Goal: Information Seeking & Learning: Learn about a topic

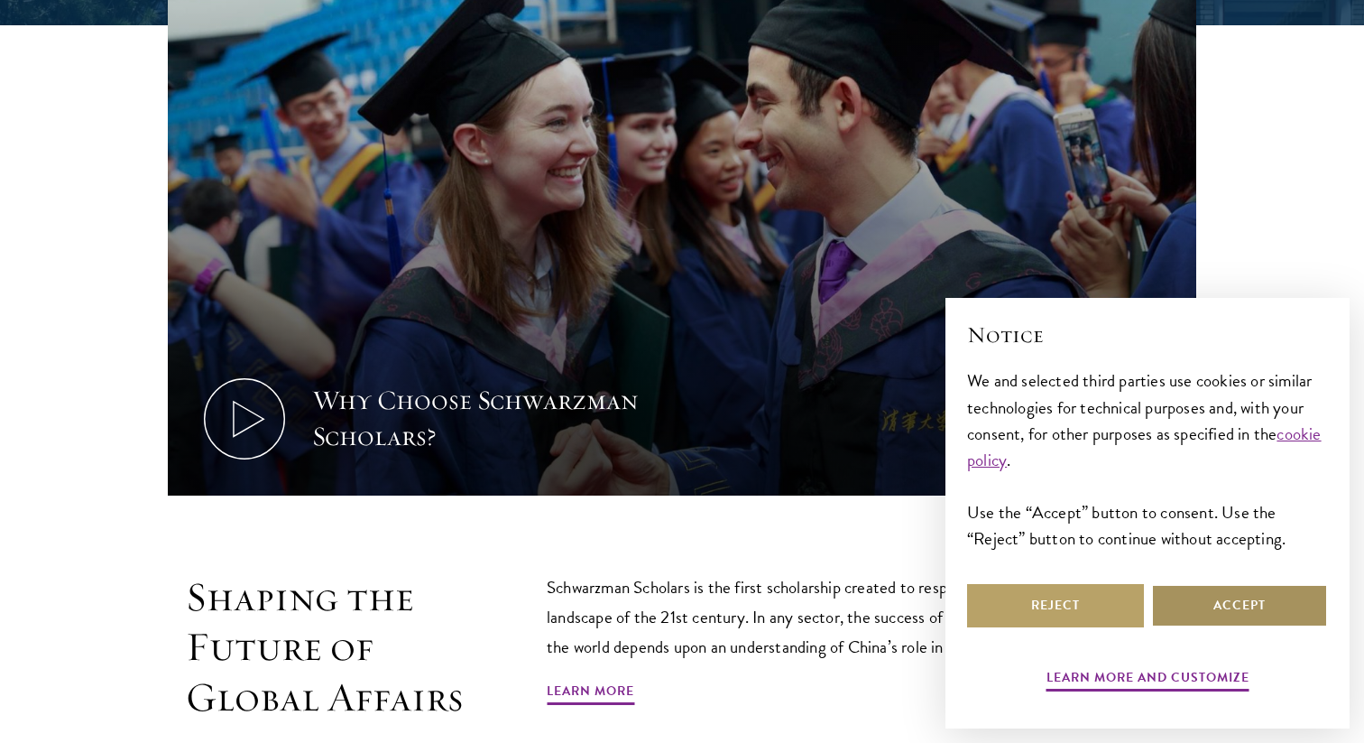
click at [1267, 605] on button "Accept" at bounding box center [1239, 605] width 177 height 43
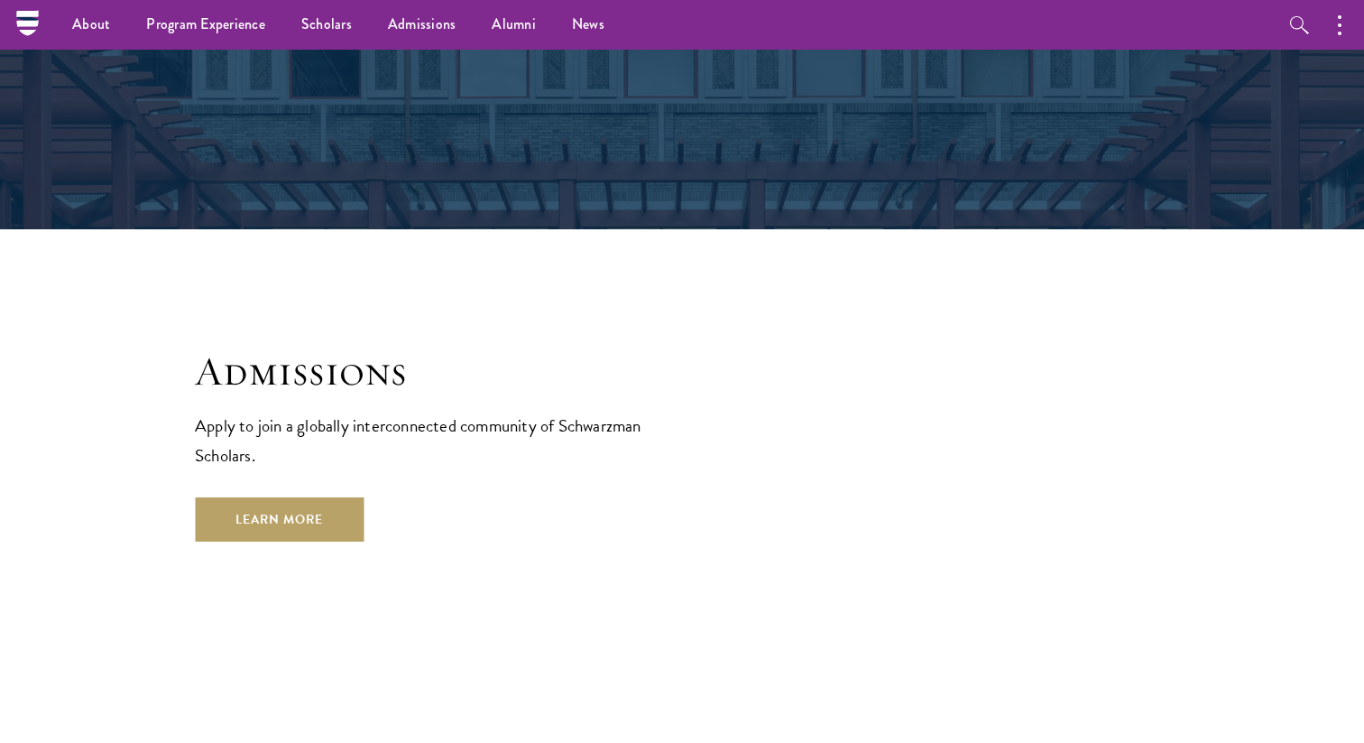
scroll to position [2838, 0]
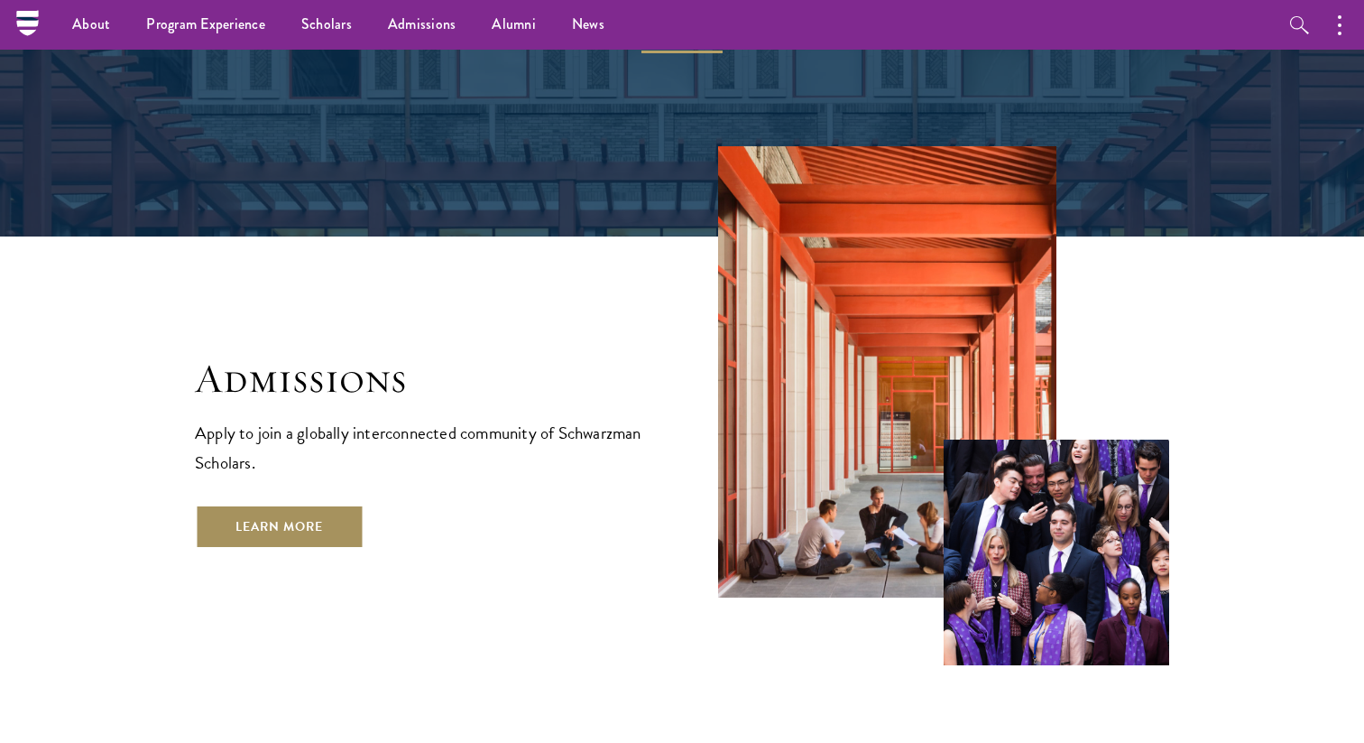
click at [319, 504] on link "Learn More" at bounding box center [279, 525] width 169 height 43
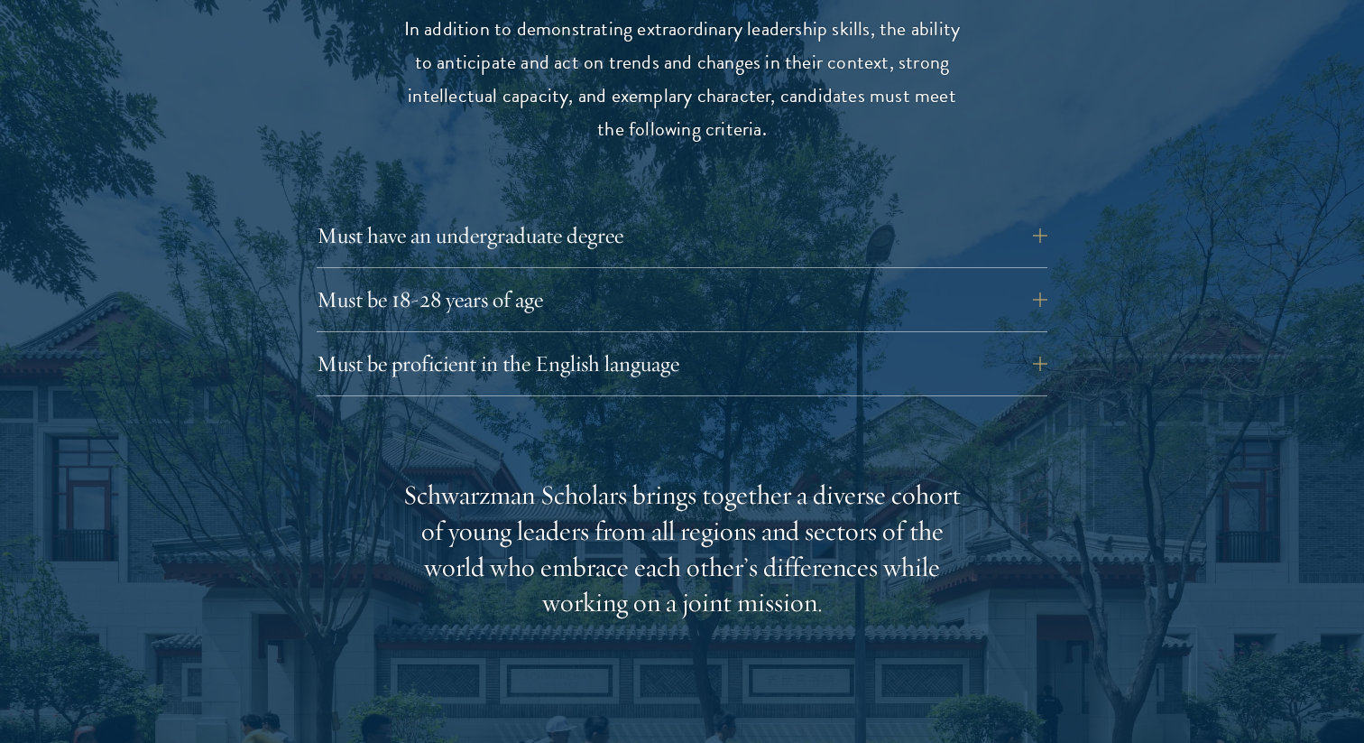
scroll to position [2470, 0]
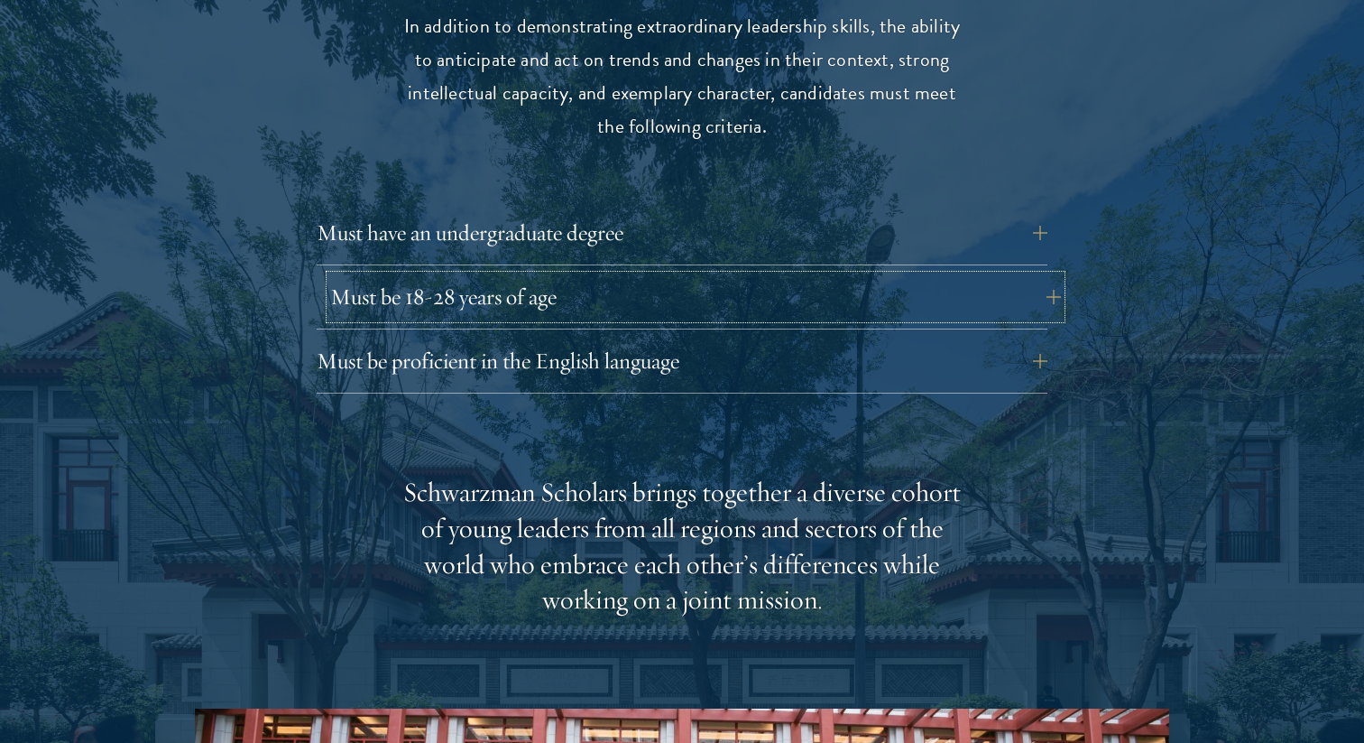
click at [482, 275] on button "Must be 18-28 years of age" at bounding box center [695, 296] width 731 height 43
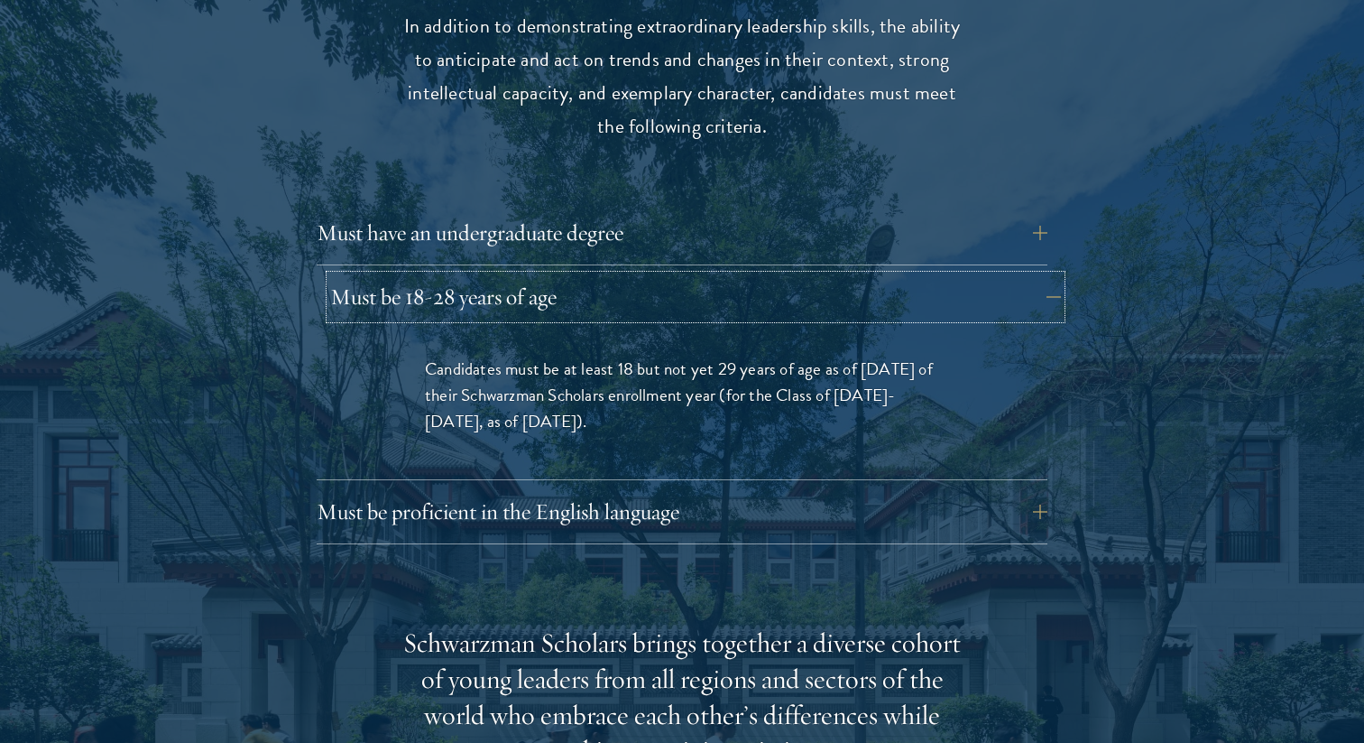
click at [482, 275] on button "Must be 18-28 years of age" at bounding box center [695, 296] width 731 height 43
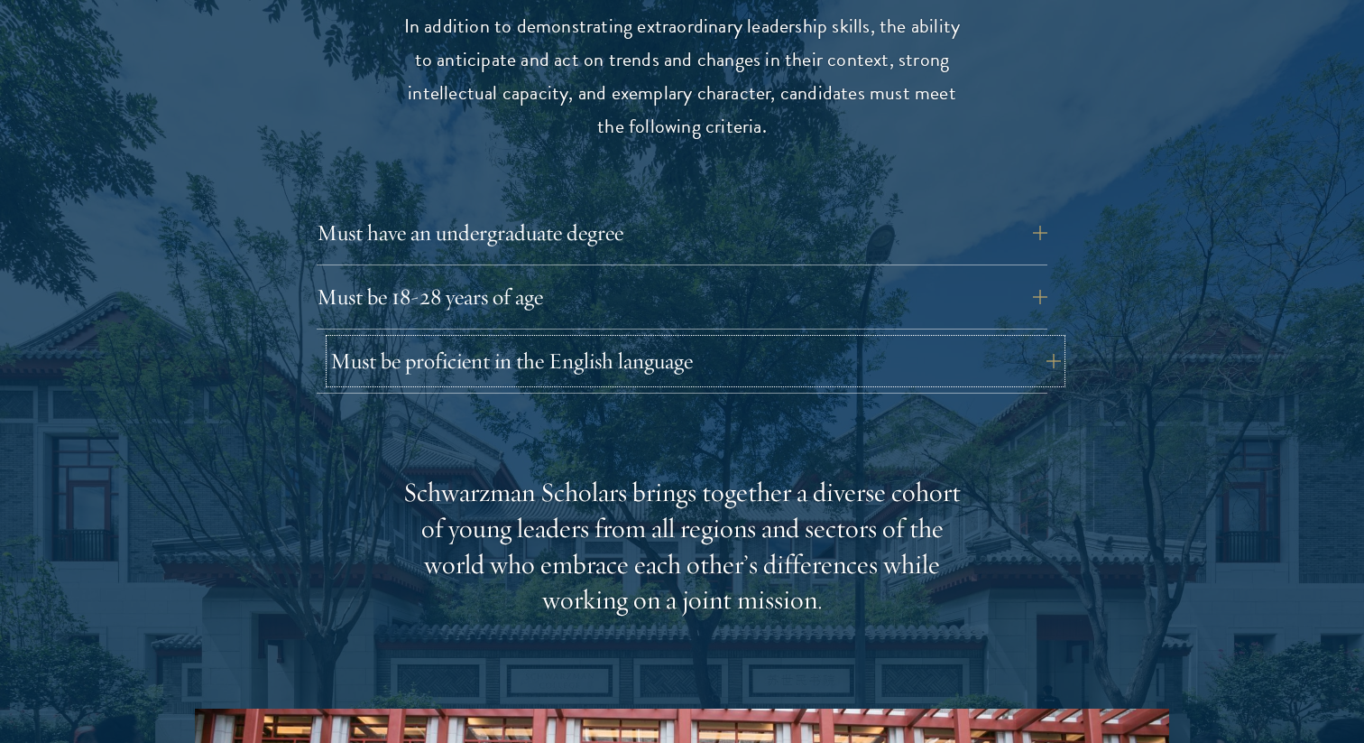
click at [456, 339] on button "Must be proficient in the English language" at bounding box center [695, 360] width 731 height 43
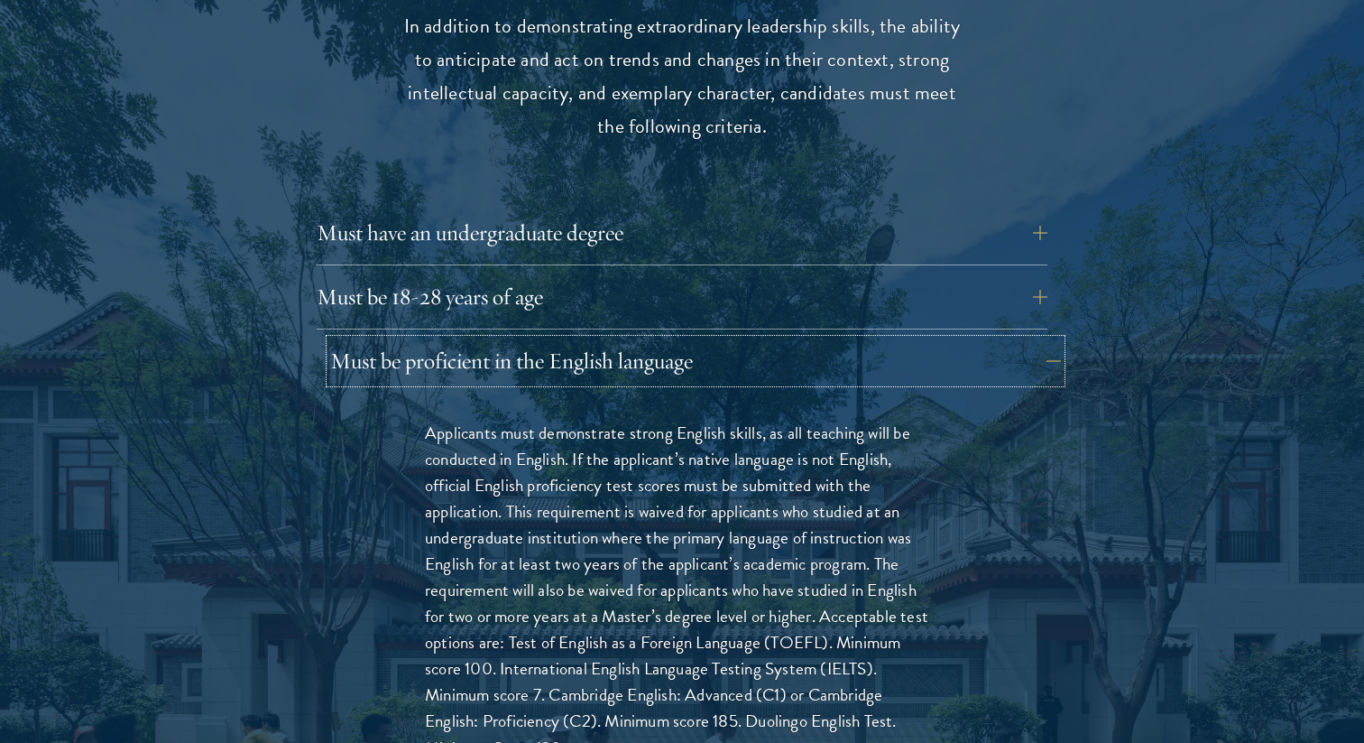
click at [456, 339] on button "Must be proficient in the English language" at bounding box center [695, 360] width 731 height 43
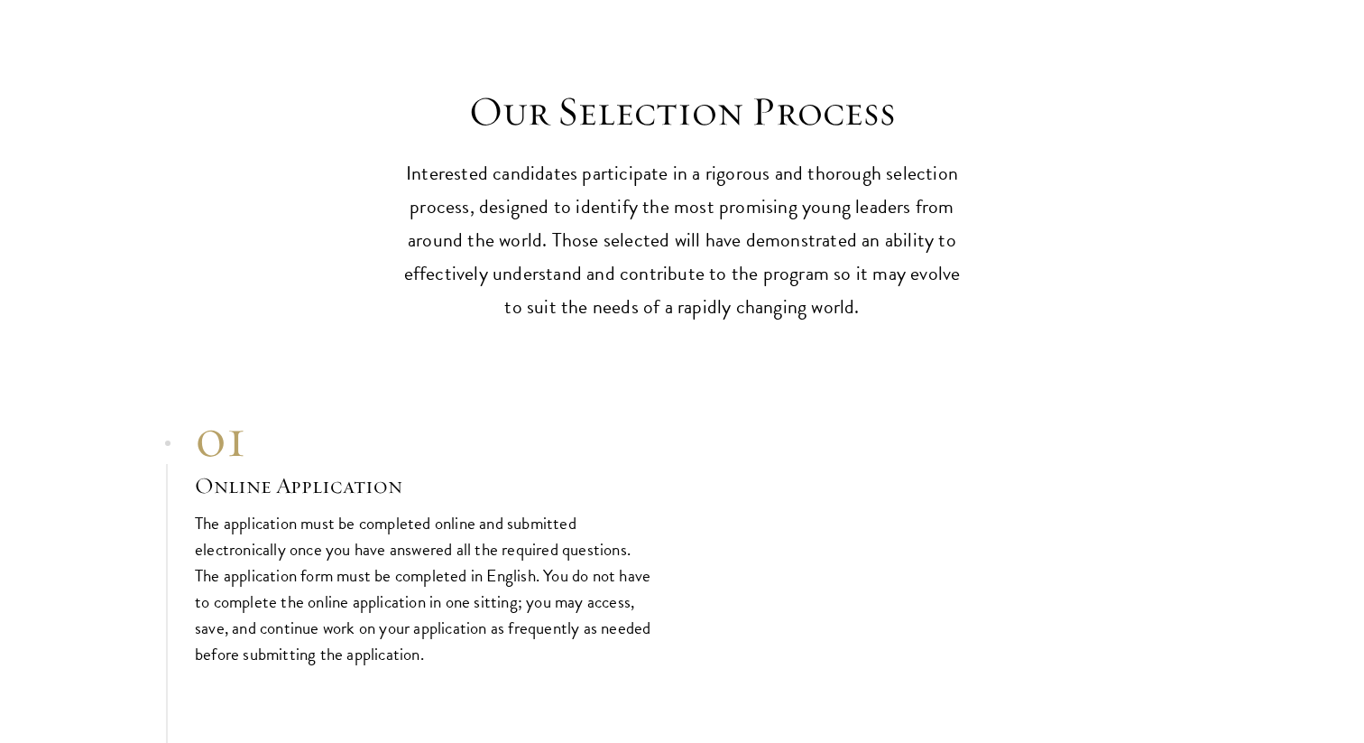
scroll to position [5538, 0]
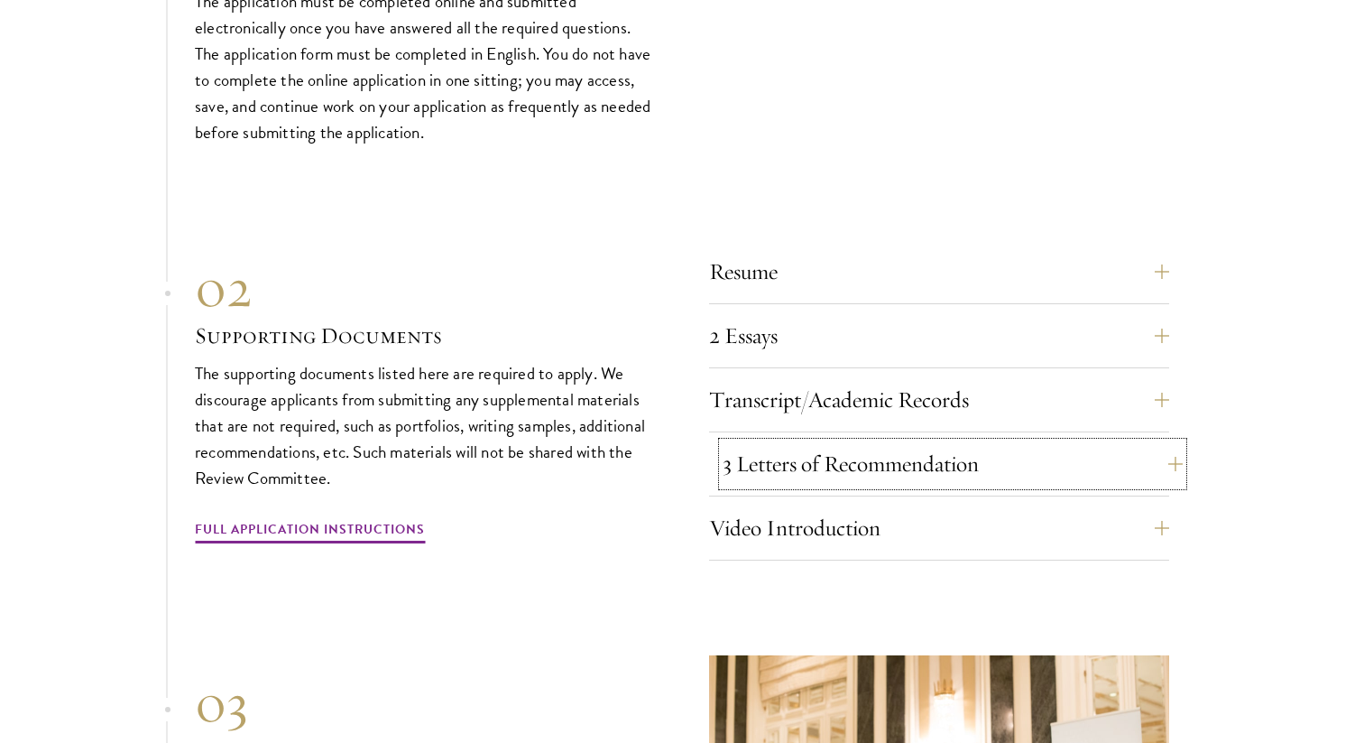
click at [810, 442] on button "3 Letters of Recommendation" at bounding box center [953, 463] width 460 height 43
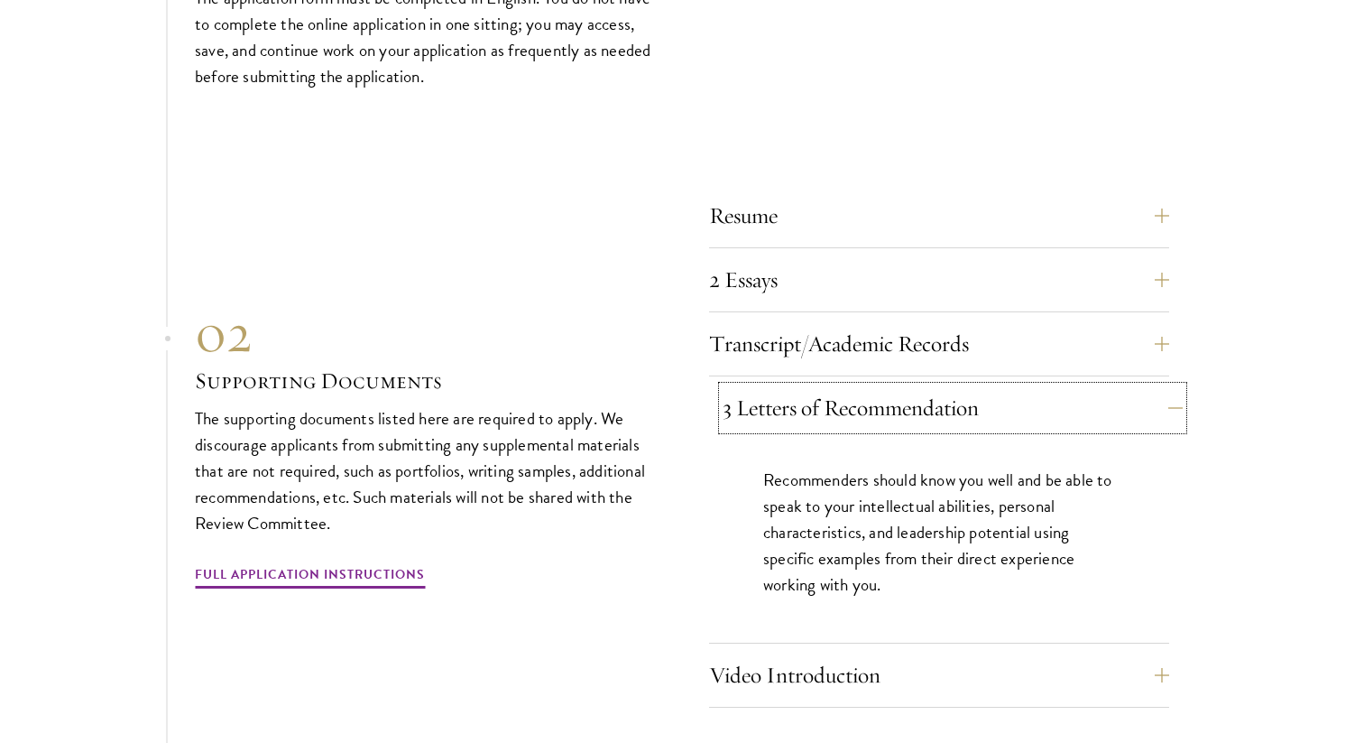
scroll to position [5596, 0]
click at [810, 438] on div "Recommenders should know you well and be able to speak to your intellectual abi…" at bounding box center [939, 539] width 460 height 203
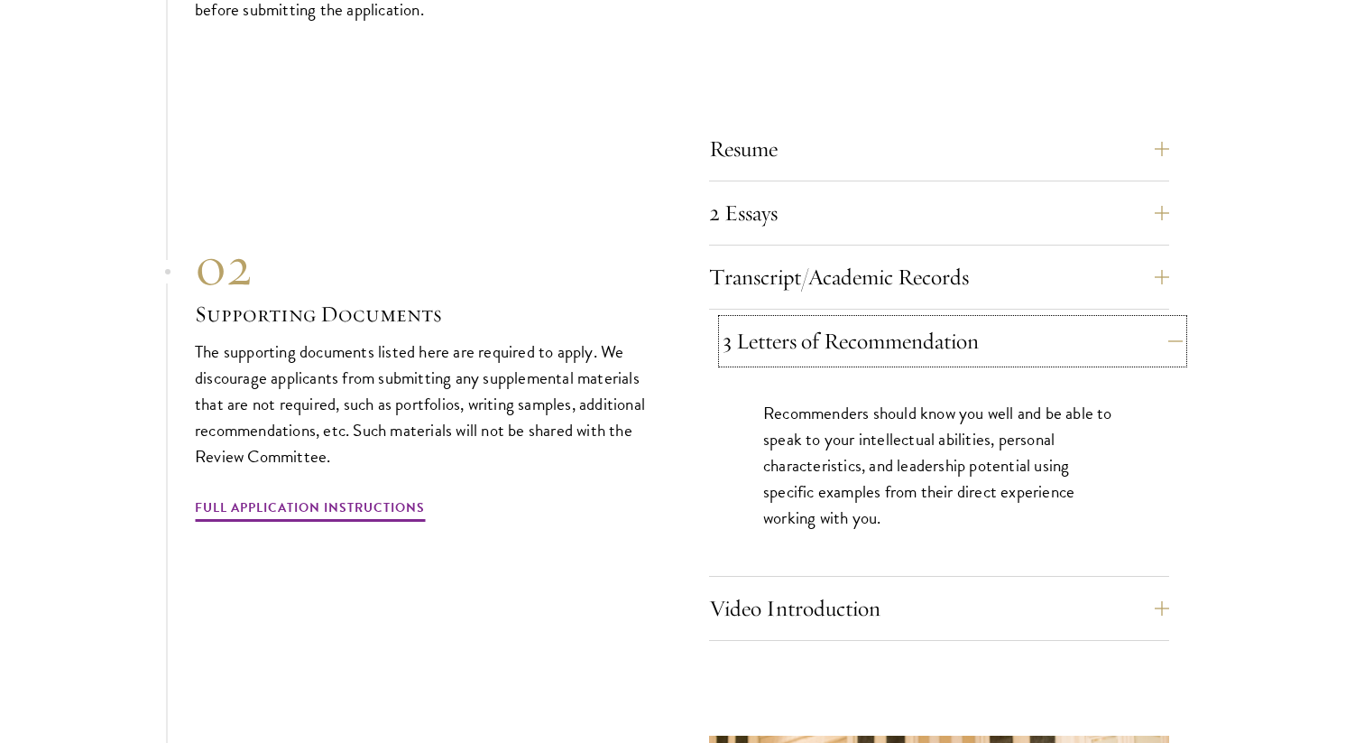
click at [904, 319] on button "3 Letters of Recommendation" at bounding box center [953, 340] width 460 height 43
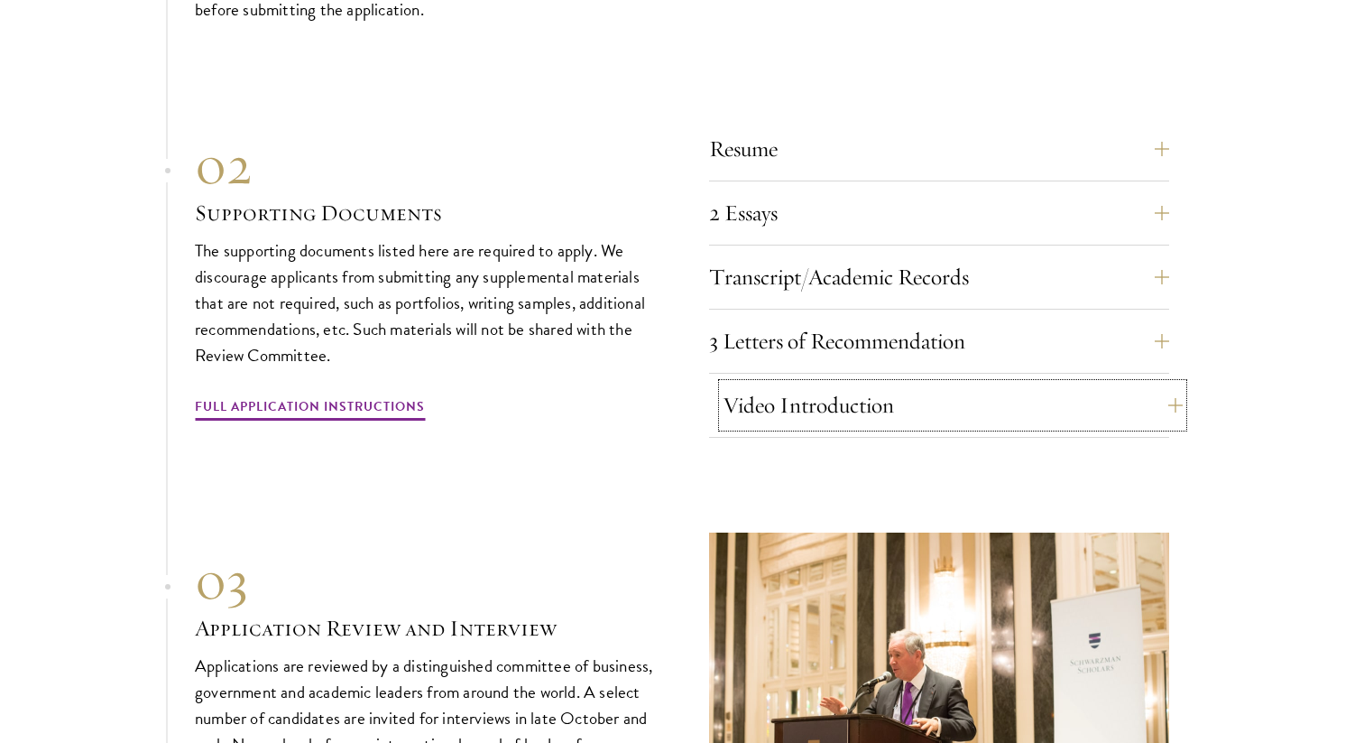
click at [853, 383] on button "Video Introduction" at bounding box center [953, 404] width 460 height 43
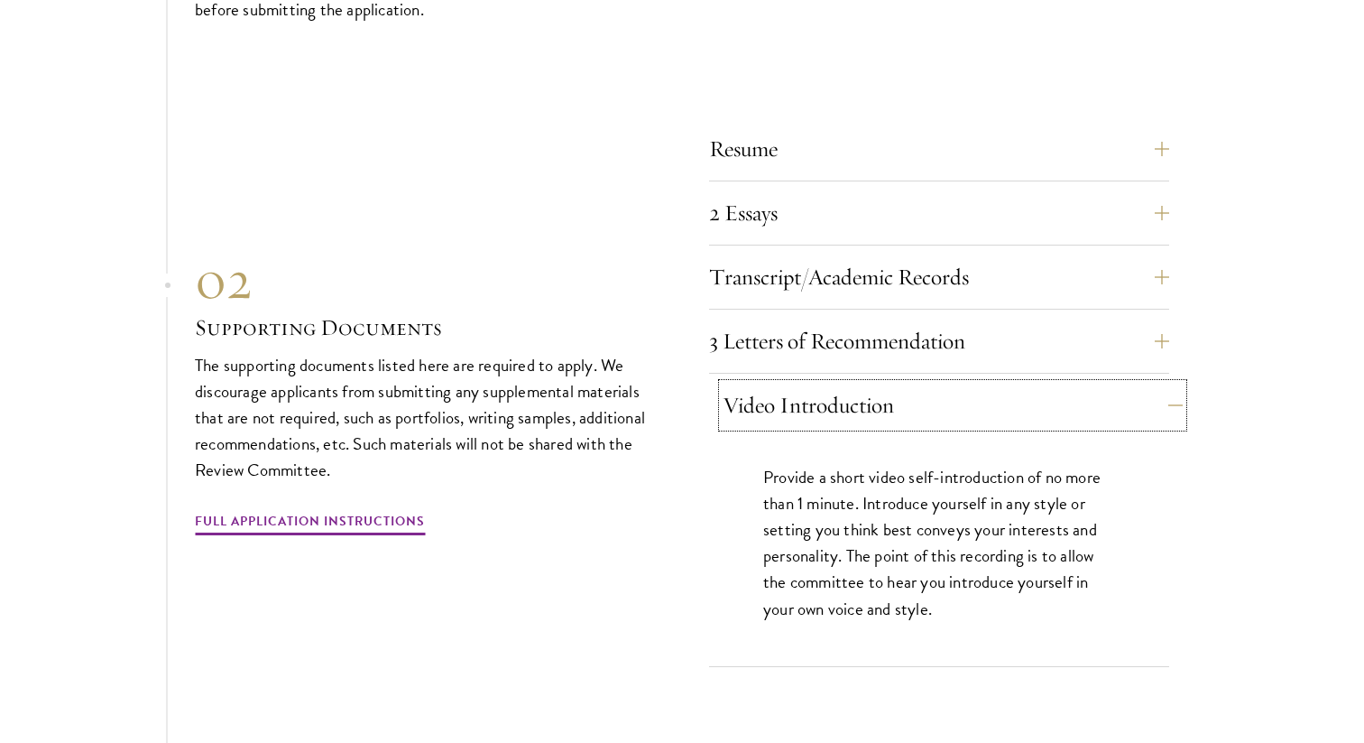
click at [853, 383] on button "Video Introduction" at bounding box center [953, 404] width 460 height 43
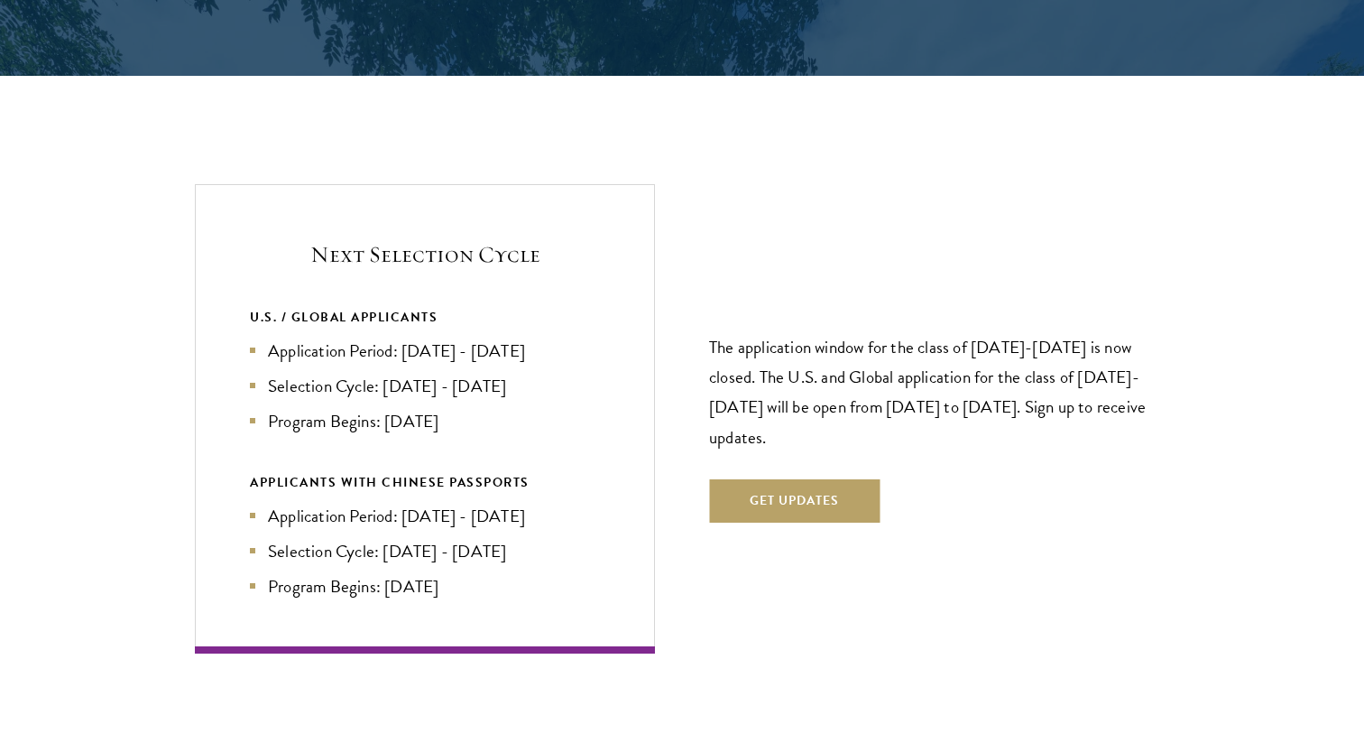
scroll to position [3739, 0]
